Goal: Task Accomplishment & Management: Complete application form

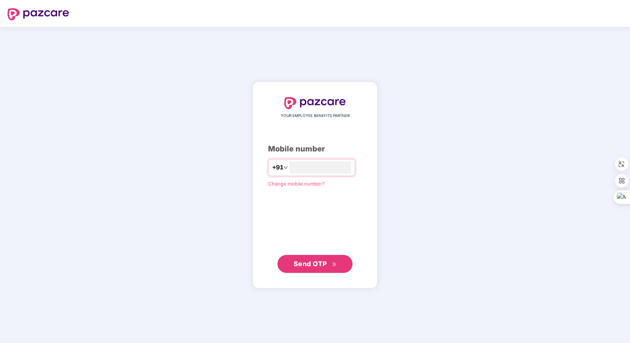
type input "**********"
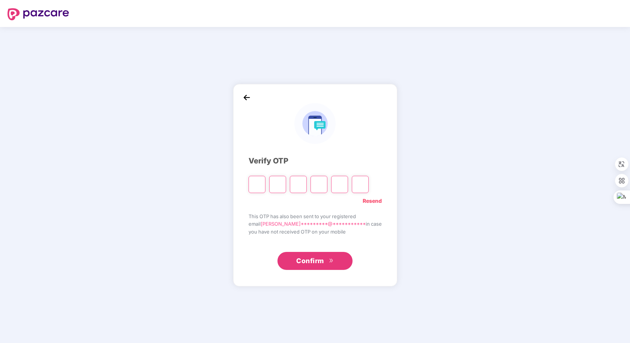
type input "*"
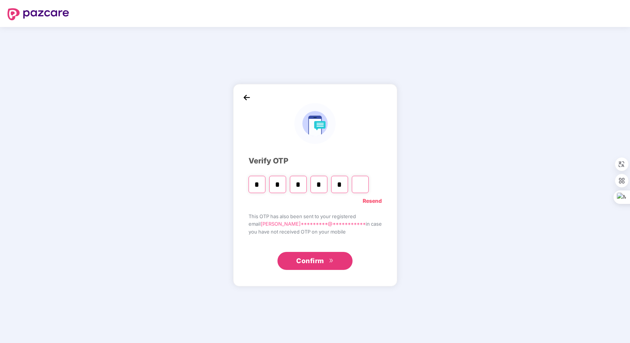
type input "*"
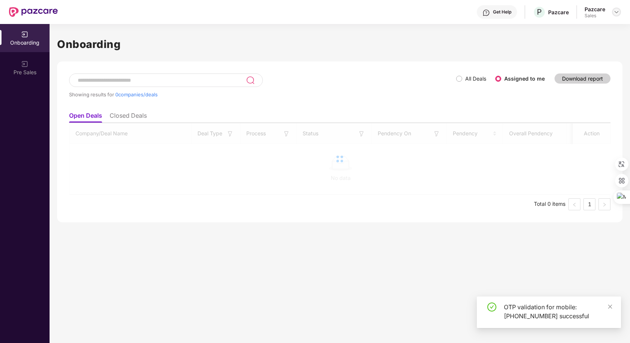
click at [616, 12] on img at bounding box center [616, 12] width 6 height 6
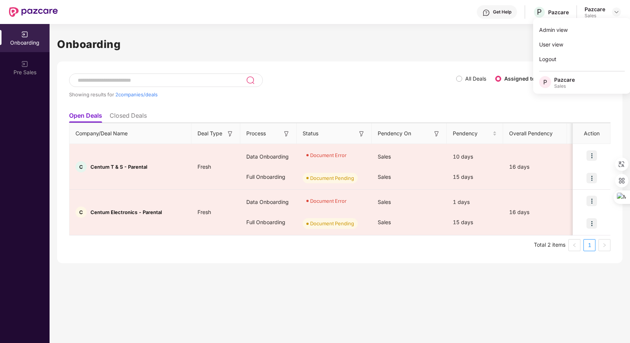
click at [379, 47] on h1 "Onboarding" at bounding box center [339, 44] width 565 height 17
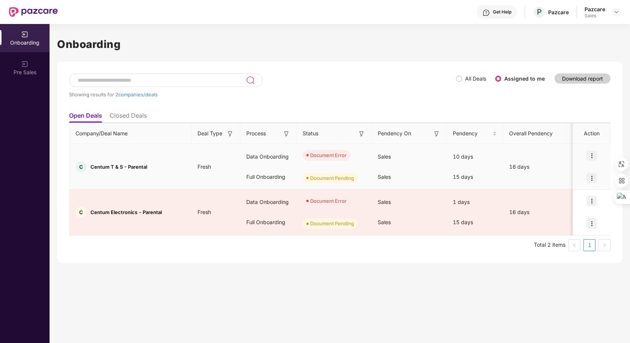
click at [589, 153] on img at bounding box center [591, 156] width 11 height 11
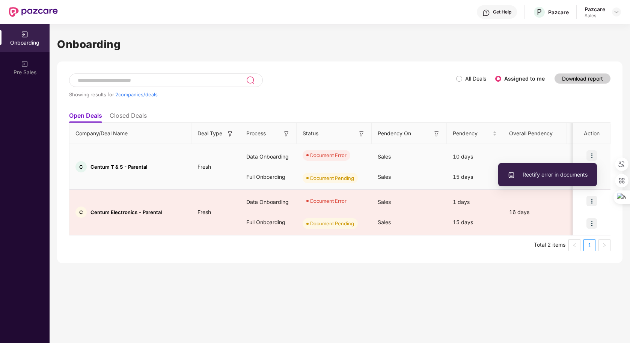
click at [572, 171] on span "Rectify error in documents" at bounding box center [547, 175] width 80 height 8
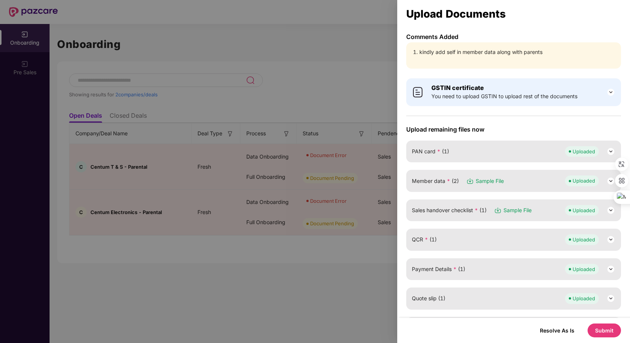
click at [532, 181] on div "Member data * (2) Sample File Uploaded" at bounding box center [513, 181] width 203 height 11
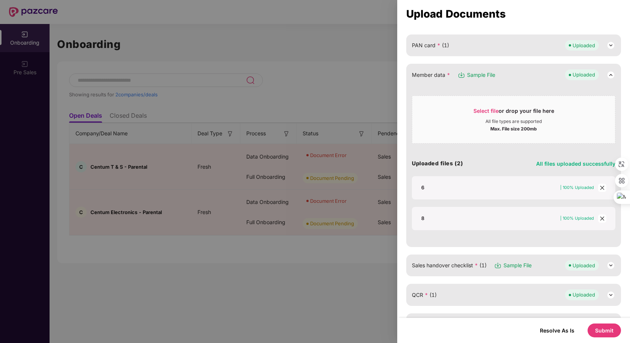
scroll to position [107, 0]
click at [600, 191] on span "close" at bounding box center [602, 187] width 8 height 8
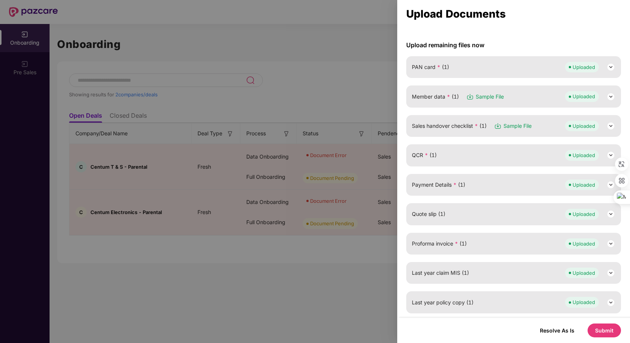
click at [513, 100] on div "Member data * (1) Sample File Uploaded" at bounding box center [513, 96] width 203 height 11
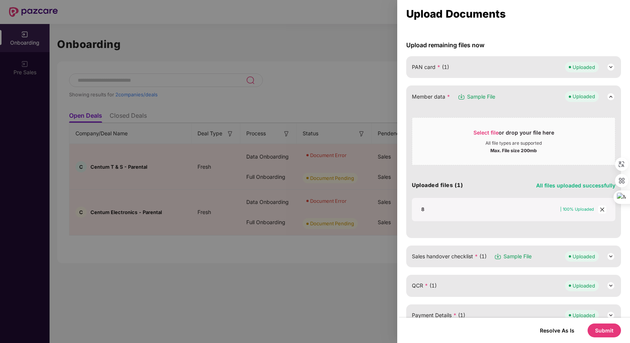
scroll to position [107, 0]
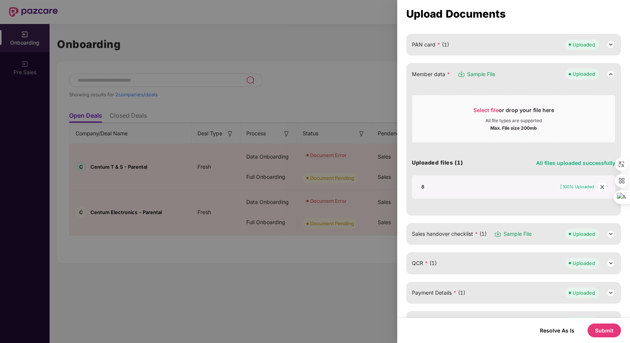
click at [602, 187] on icon "close" at bounding box center [601, 187] width 5 height 5
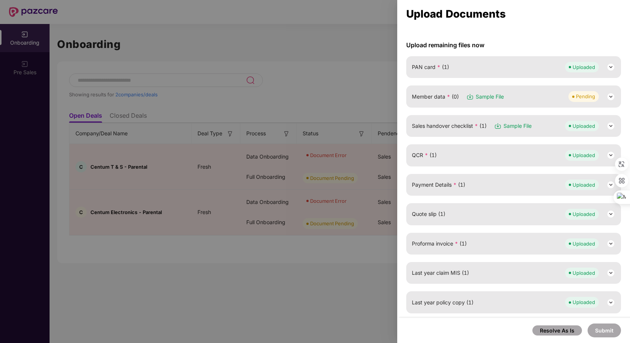
click at [503, 94] on span "Sample File" at bounding box center [490, 97] width 28 height 8
click at [537, 102] on div "Member data * (0) Sample File Pending" at bounding box center [513, 97] width 215 height 22
click at [524, 88] on div "Member data * (0) Sample File Pending" at bounding box center [513, 97] width 215 height 22
click at [524, 99] on div "Member data * (0) Sample File Pending" at bounding box center [513, 96] width 203 height 11
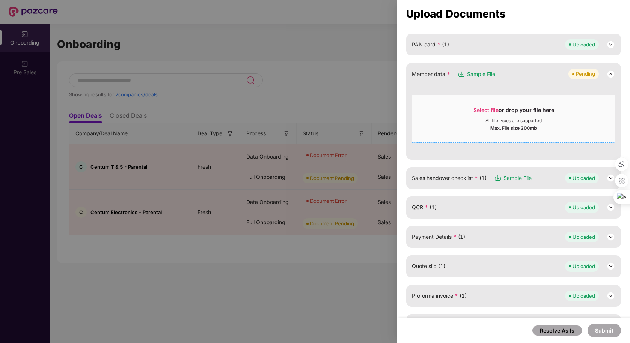
click at [491, 110] on span "Select file" at bounding box center [485, 110] width 25 height 6
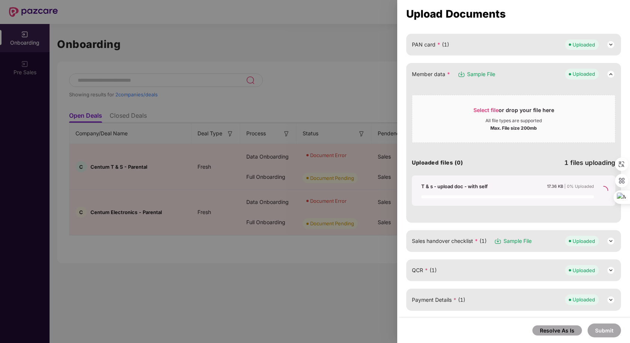
scroll to position [84, 0]
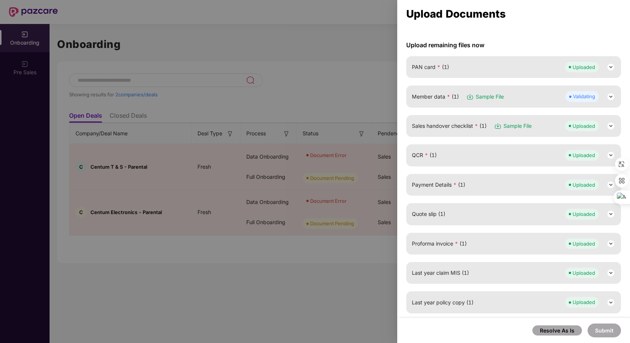
click at [526, 104] on div "Member data * (1) Sample File Validating" at bounding box center [513, 97] width 215 height 22
click at [542, 95] on div "Member data * (1) Sample File Validating" at bounding box center [513, 96] width 203 height 11
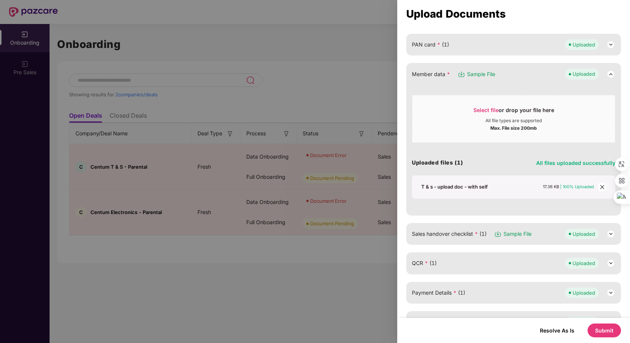
scroll to position [215, 0]
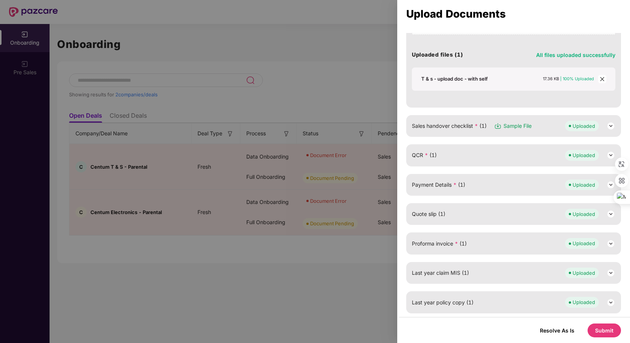
click at [613, 330] on button "Submit" at bounding box center [603, 331] width 33 height 14
